Goal: Task Accomplishment & Management: Use online tool/utility

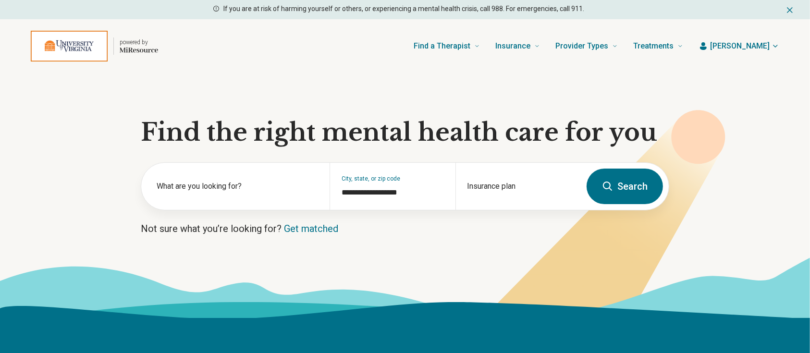
click at [749, 42] on button "[PERSON_NAME]" at bounding box center [738, 46] width 81 height 12
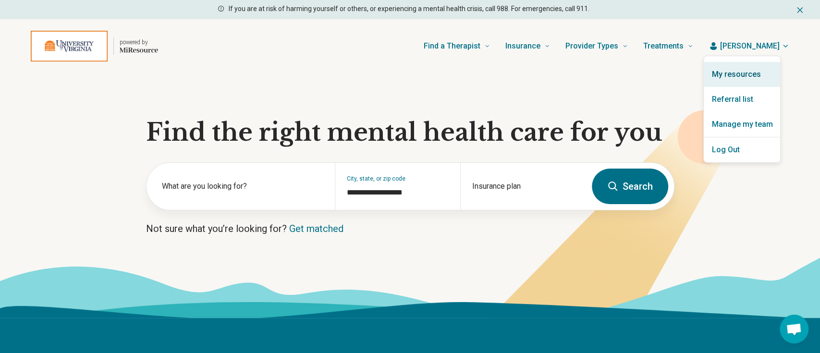
click at [746, 77] on link "My resources" at bounding box center [742, 74] width 76 height 25
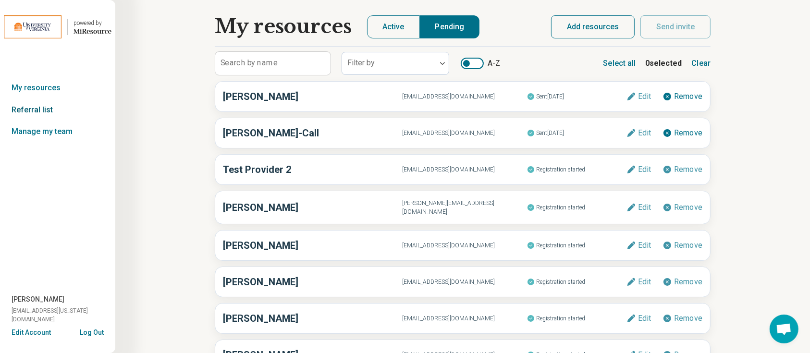
click at [40, 111] on link "Referral list" at bounding box center [57, 110] width 115 height 22
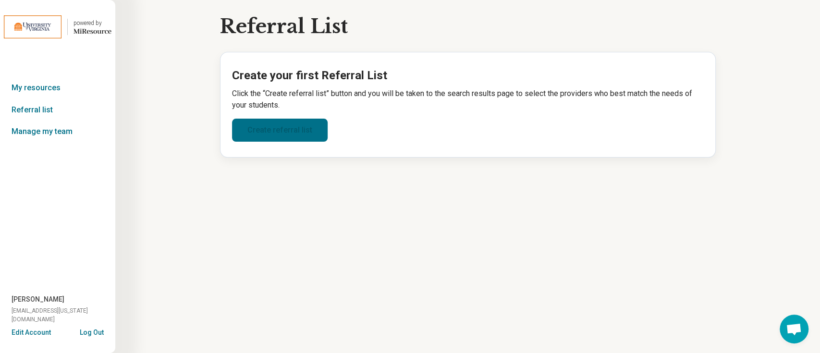
click at [315, 131] on link "Create referral list" at bounding box center [280, 130] width 96 height 23
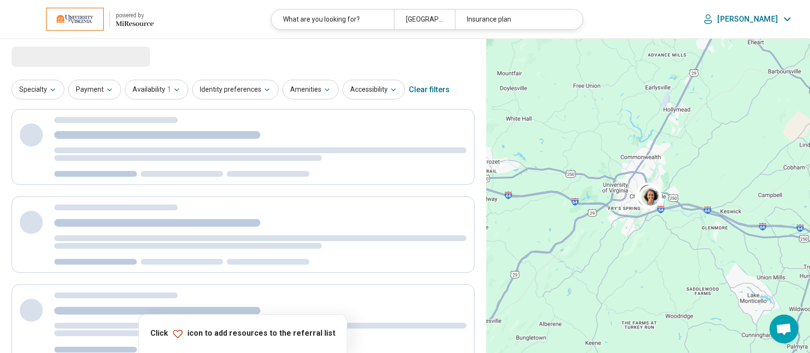
select select "***"
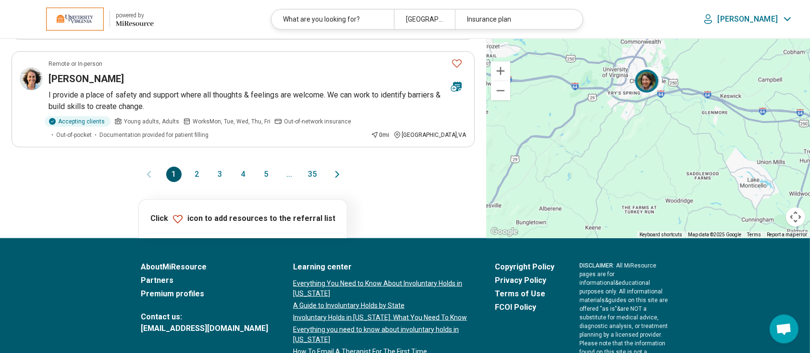
scroll to position [1013, 0]
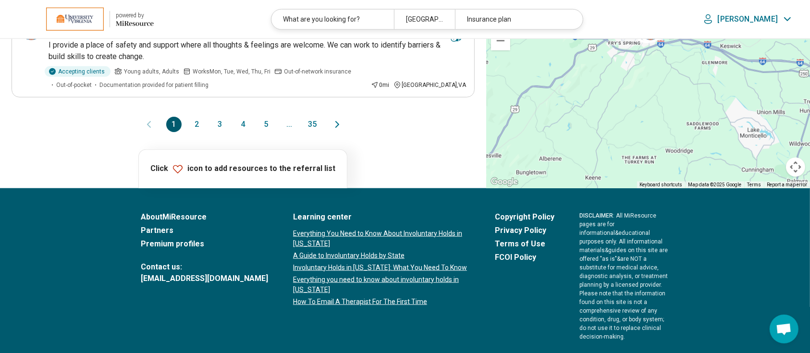
click at [311, 117] on button "35" at bounding box center [311, 124] width 15 height 15
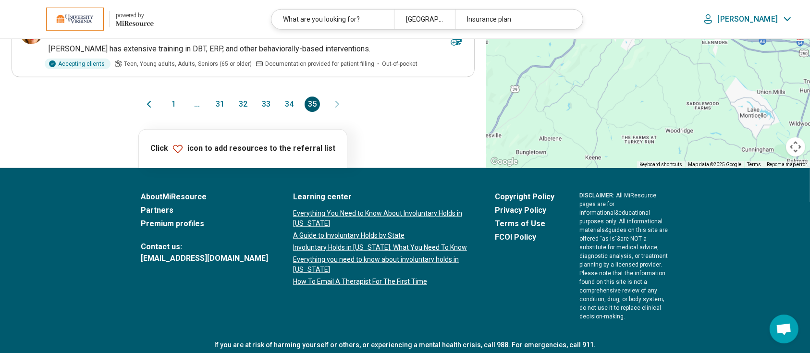
scroll to position [999, 0]
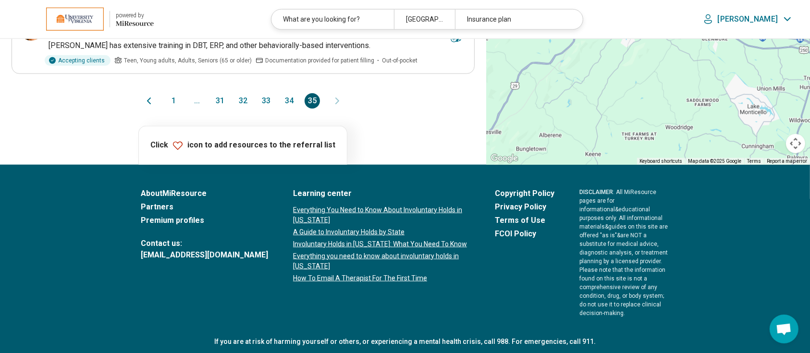
click at [268, 101] on button "33" at bounding box center [265, 100] width 15 height 15
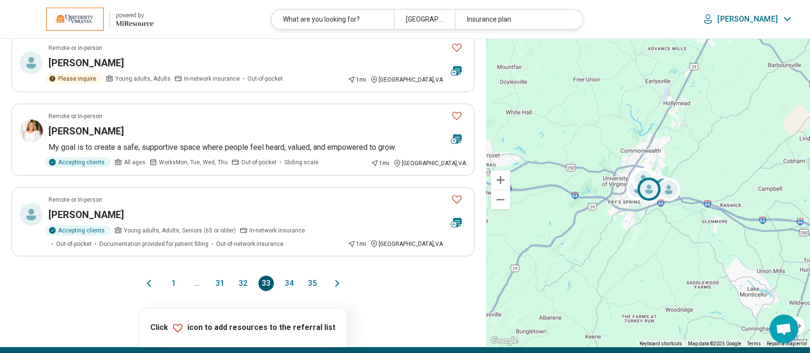
scroll to position [768, 0]
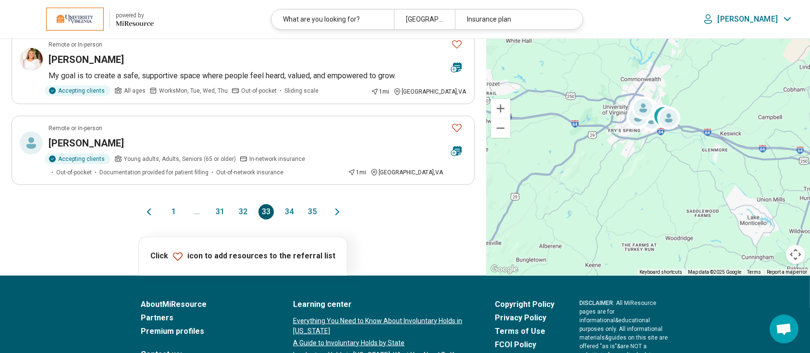
click at [242, 209] on button "32" at bounding box center [242, 211] width 15 height 15
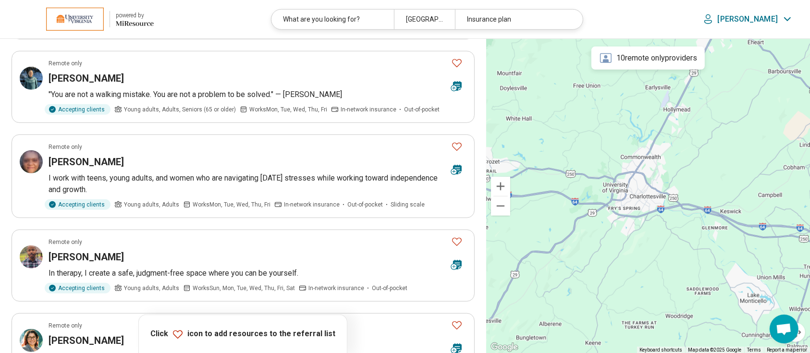
scroll to position [896, 0]
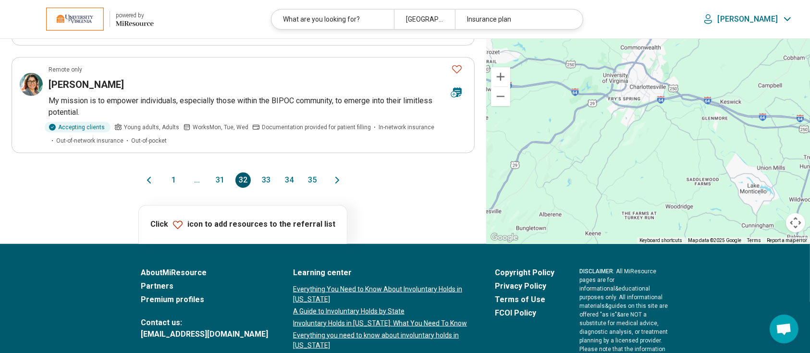
click at [222, 180] on button "31" at bounding box center [219, 179] width 15 height 15
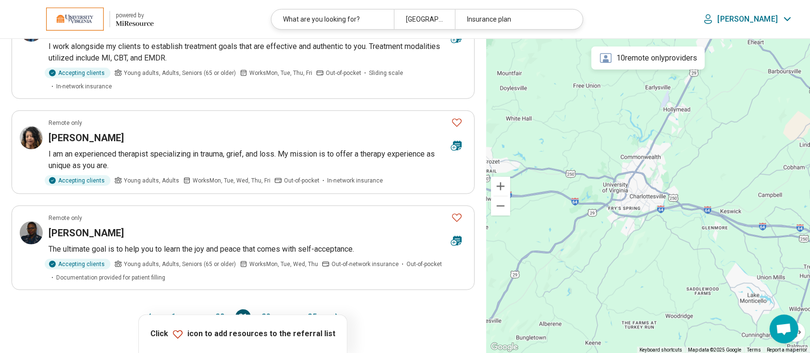
scroll to position [832, 0]
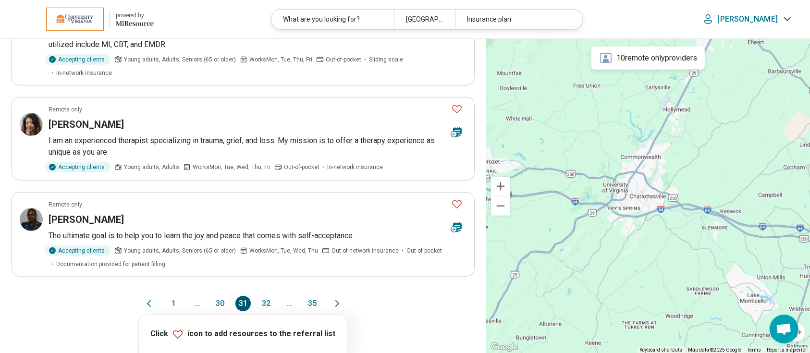
click at [218, 296] on button "30" at bounding box center [219, 303] width 15 height 15
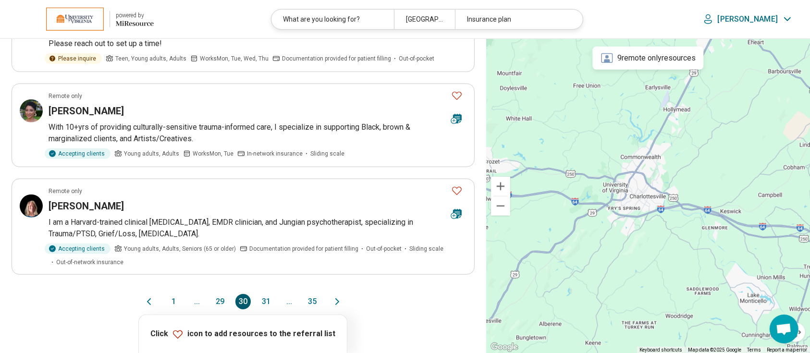
click at [267, 294] on button "31" at bounding box center [265, 301] width 15 height 15
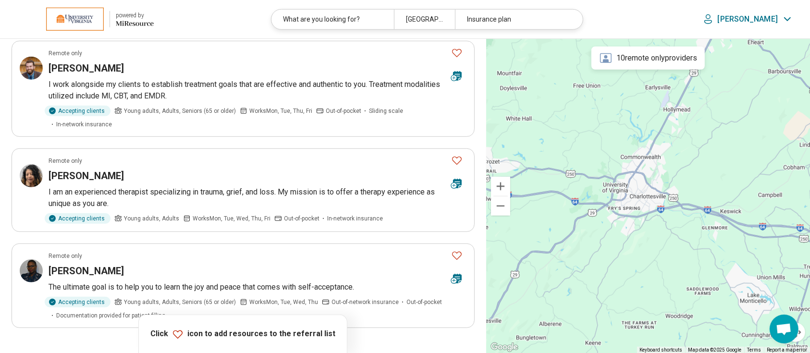
scroll to position [896, 0]
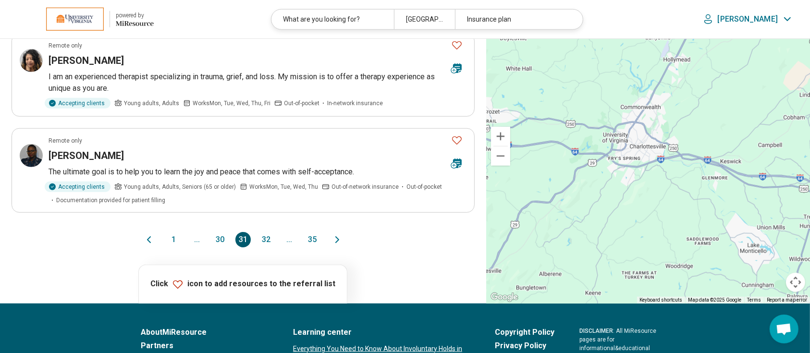
click at [267, 232] on button "32" at bounding box center [265, 239] width 15 height 15
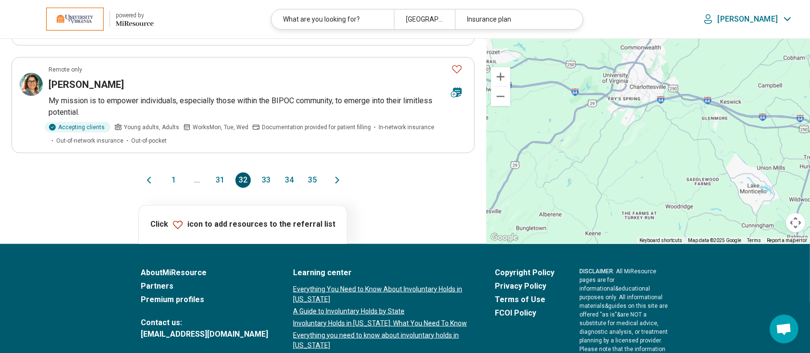
click at [265, 178] on button "33" at bounding box center [265, 179] width 15 height 15
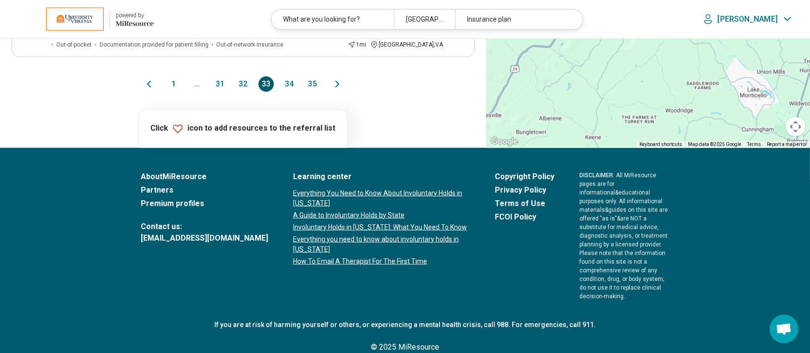
scroll to position [0, 0]
